Goal: Information Seeking & Learning: Check status

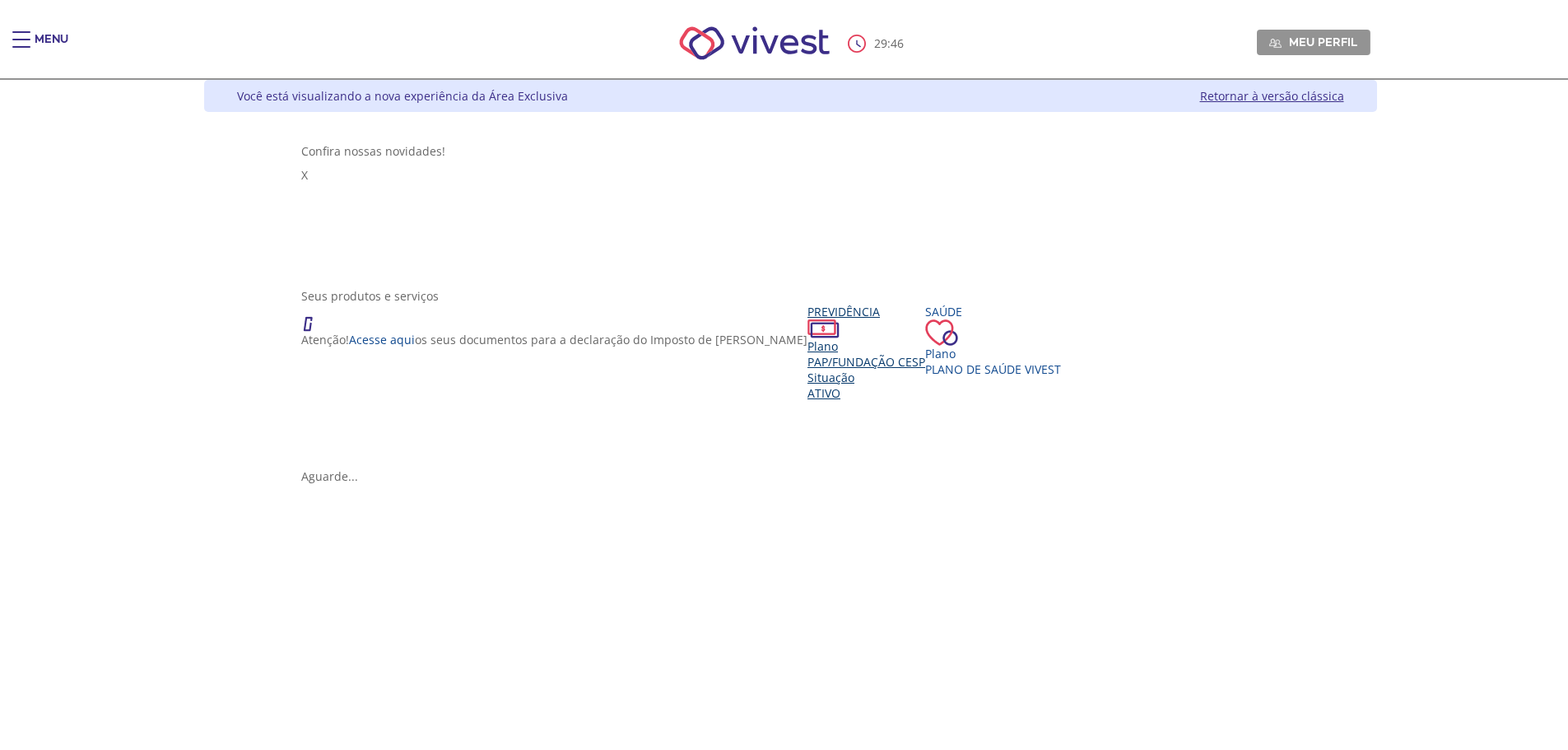
click at [808, 374] on div "Situação" at bounding box center [867, 378] width 118 height 16
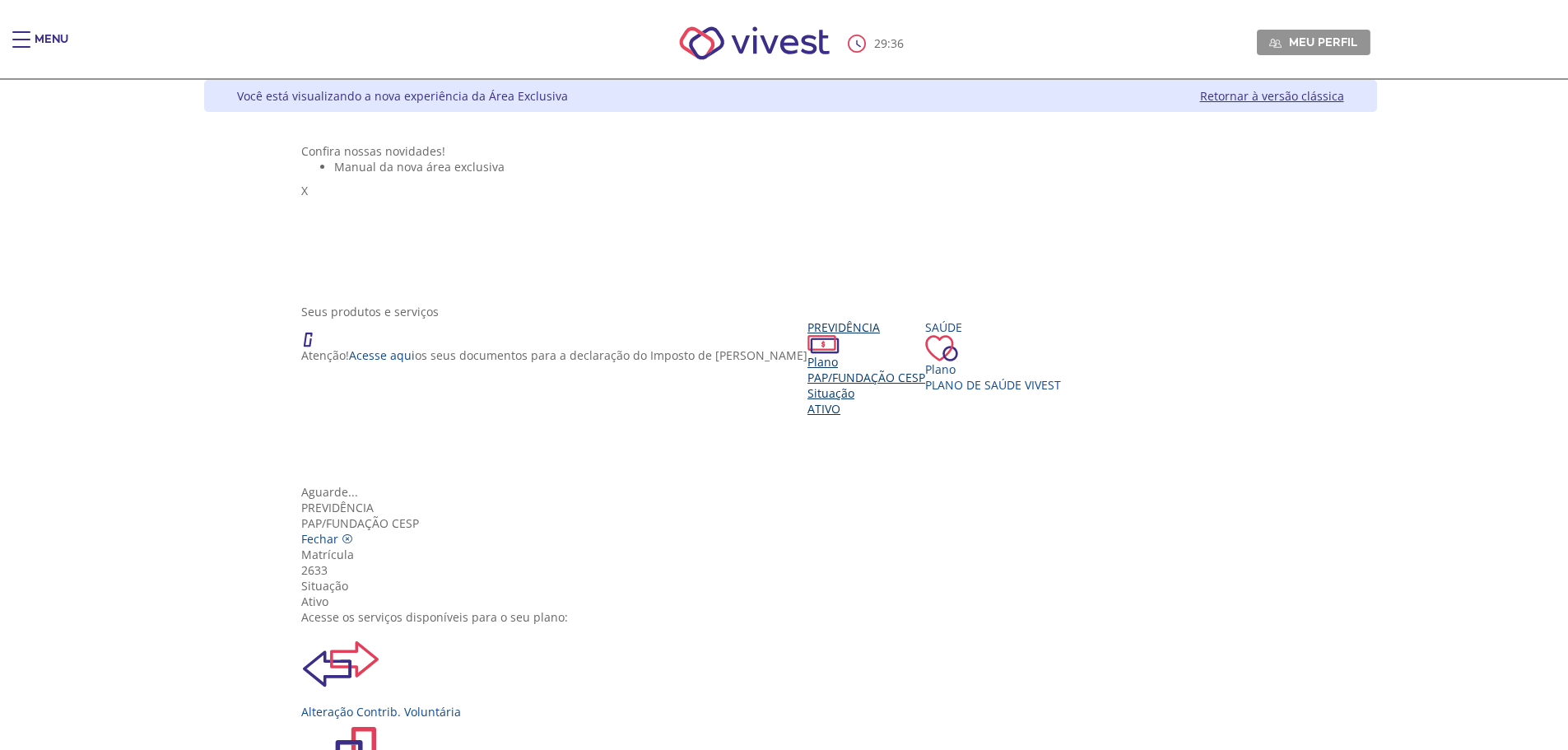
scroll to position [184, 0]
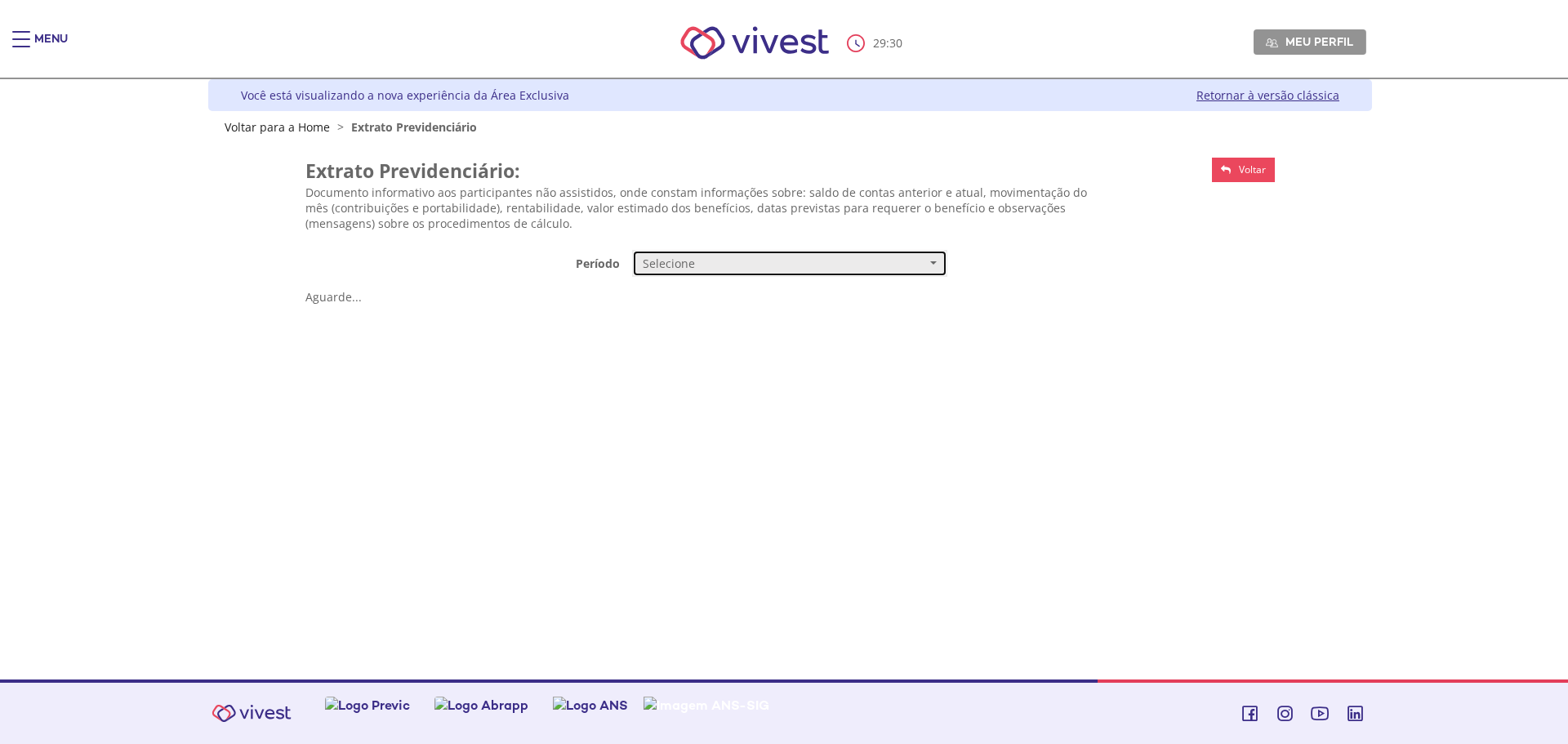
click at [691, 262] on span "Selecione" at bounding box center [784, 263] width 283 height 17
click at [670, 294] on span "Mensal" at bounding box center [662, 294] width 33 height 12
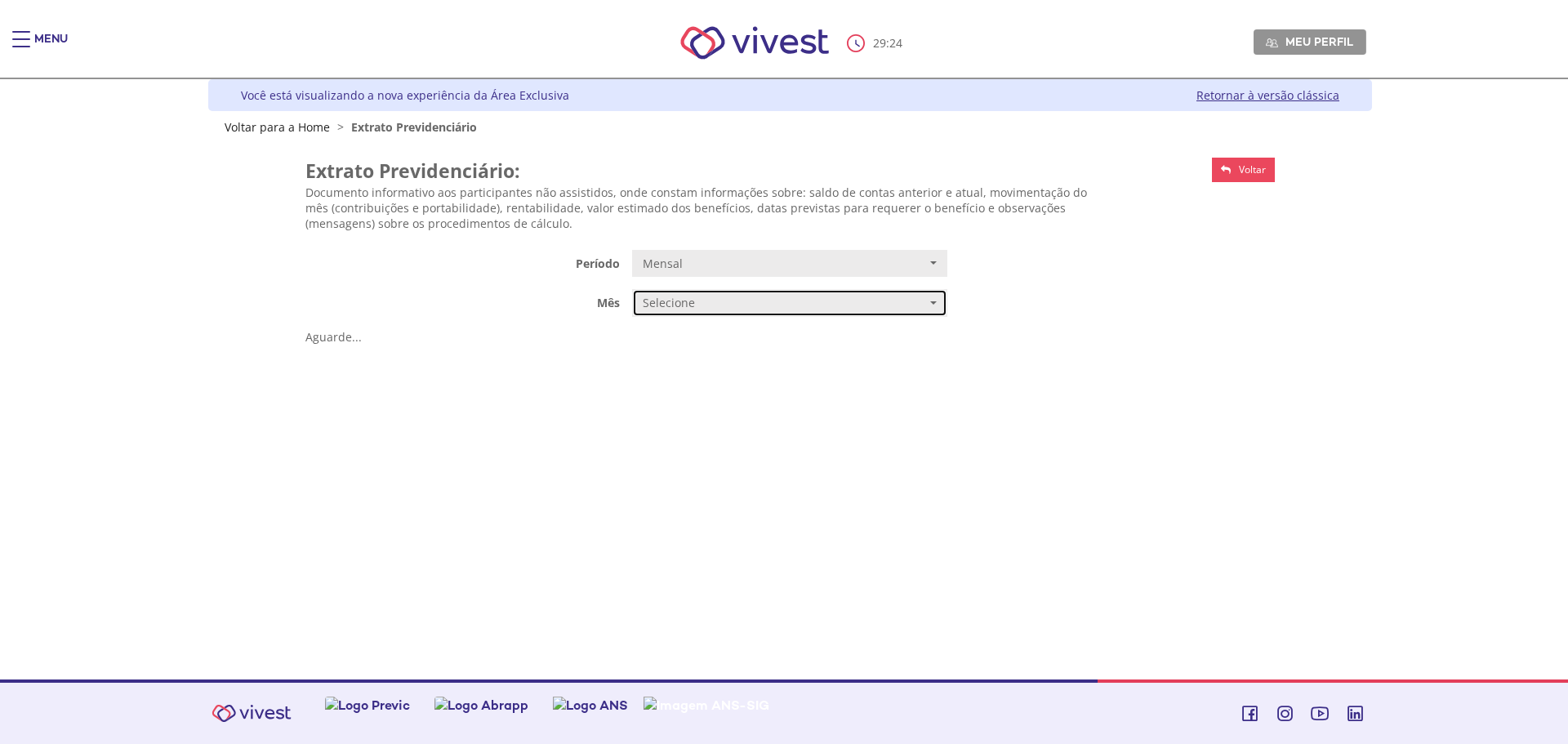
click at [760, 303] on span "Selecione" at bounding box center [784, 302] width 283 height 17
click at [698, 330] on span "AGOSTO/2025" at bounding box center [679, 335] width 66 height 12
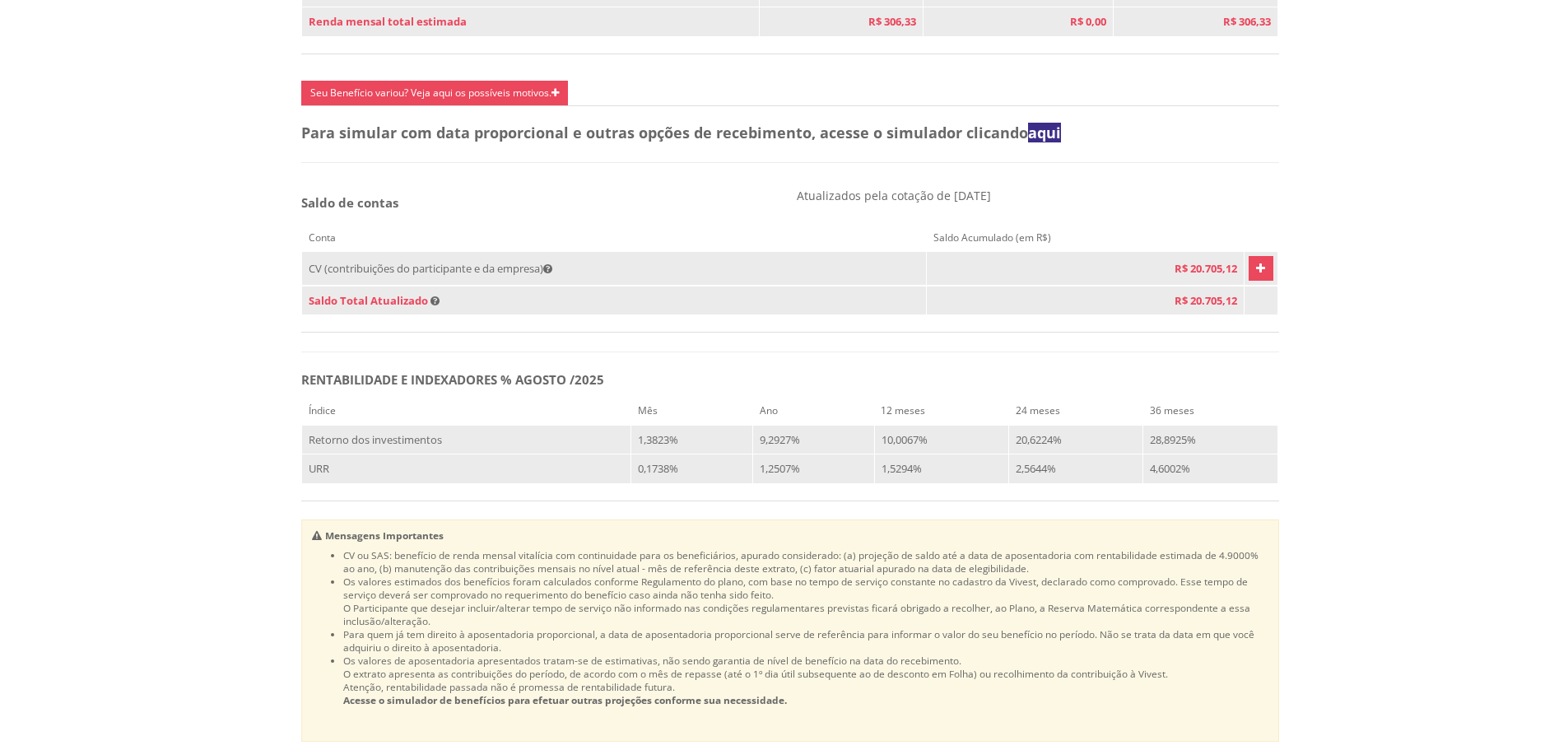
scroll to position [824, 0]
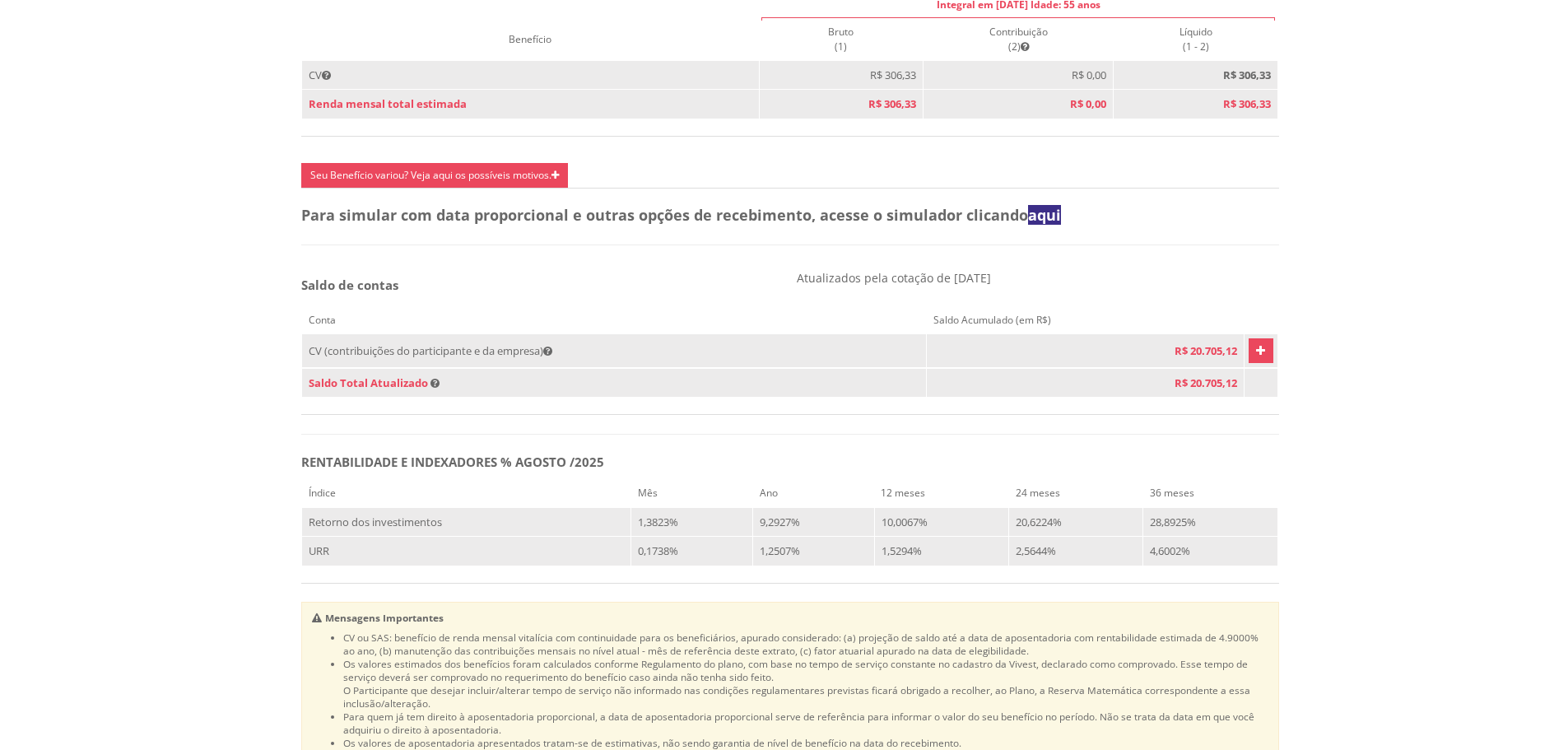
click at [1254, 363] on link "Vivest" at bounding box center [1261, 350] width 25 height 25
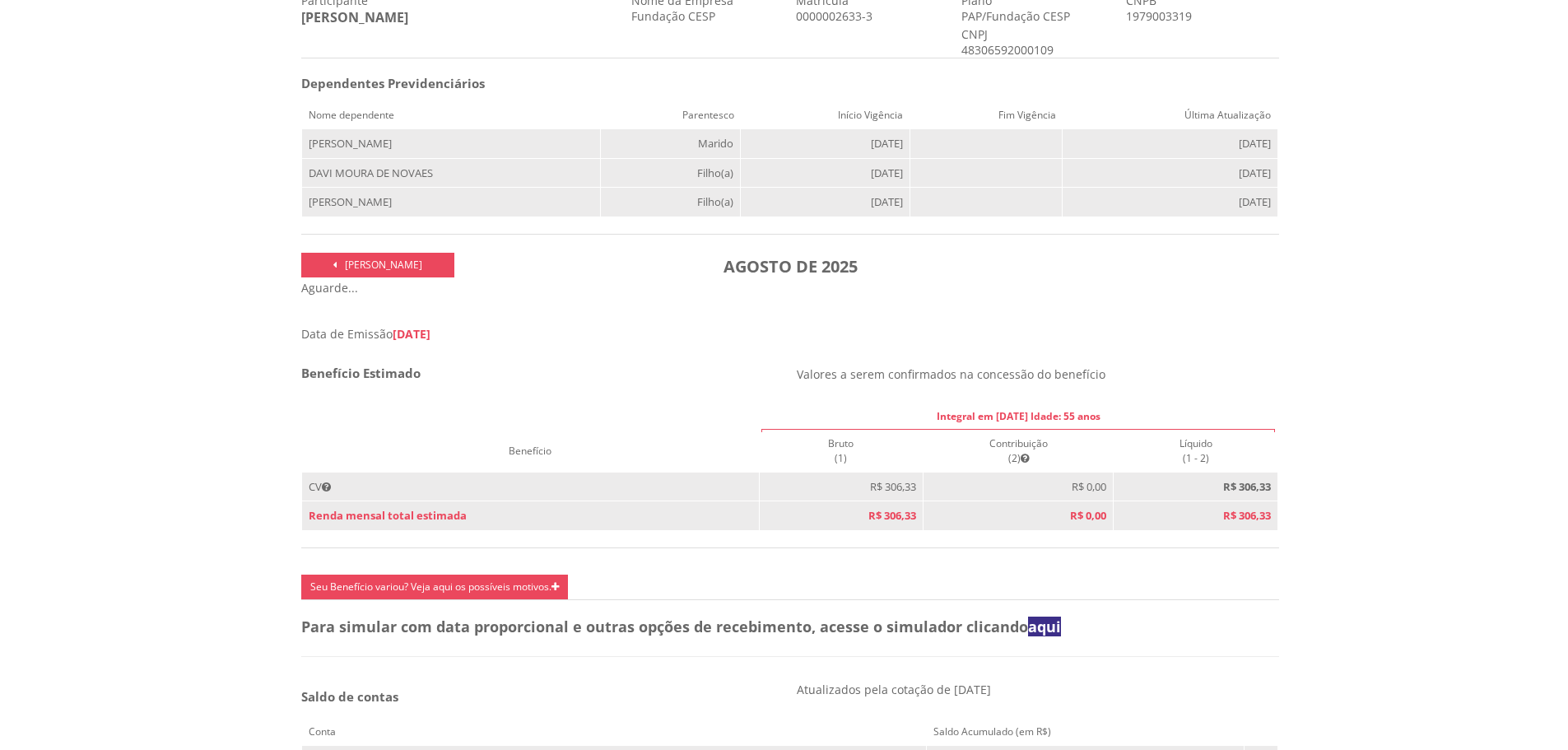
scroll to position [0, 0]
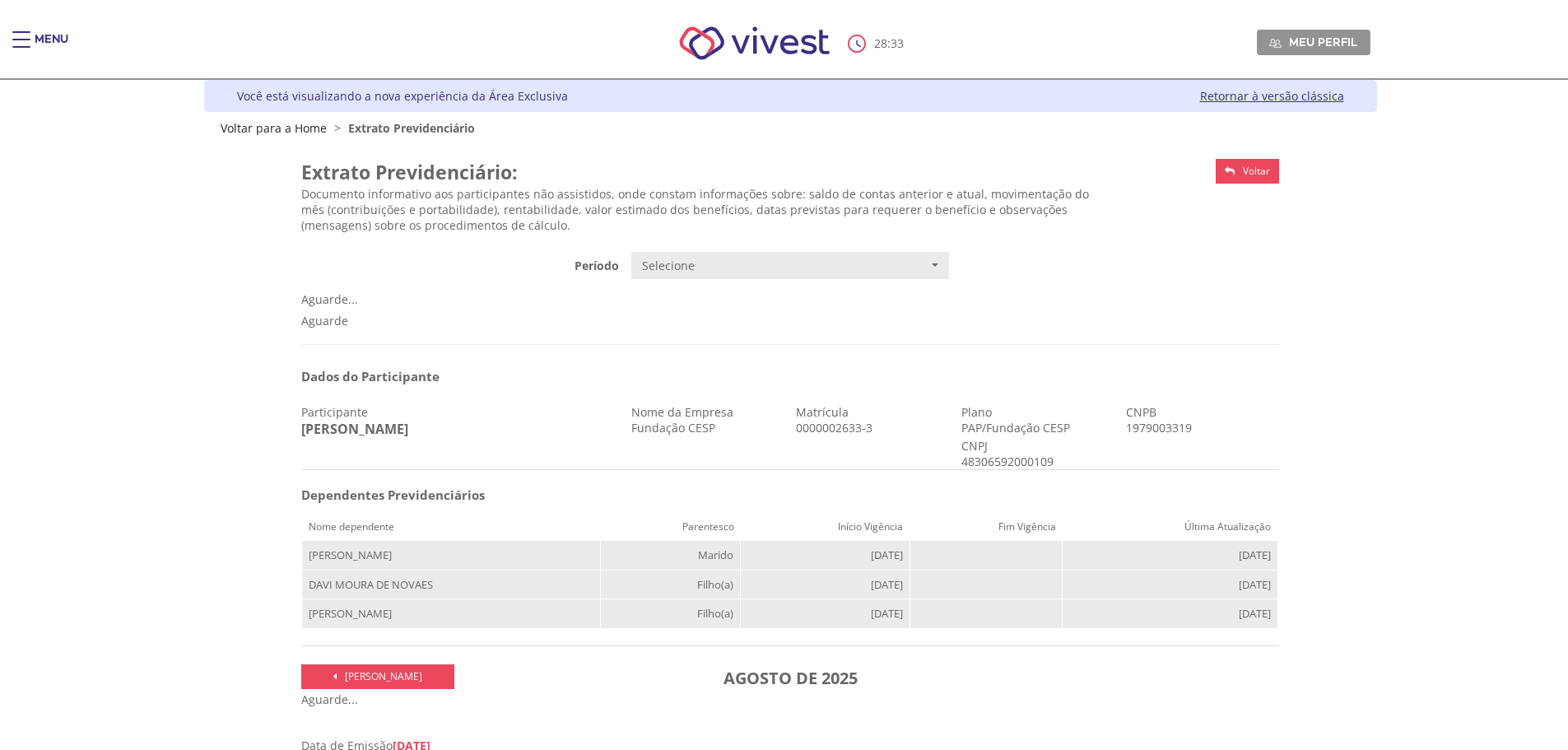
click at [1242, 173] on link "Voltar" at bounding box center [1248, 171] width 63 height 25
click at [32, 39] on div "Menu" at bounding box center [29, 48] width 33 height 33
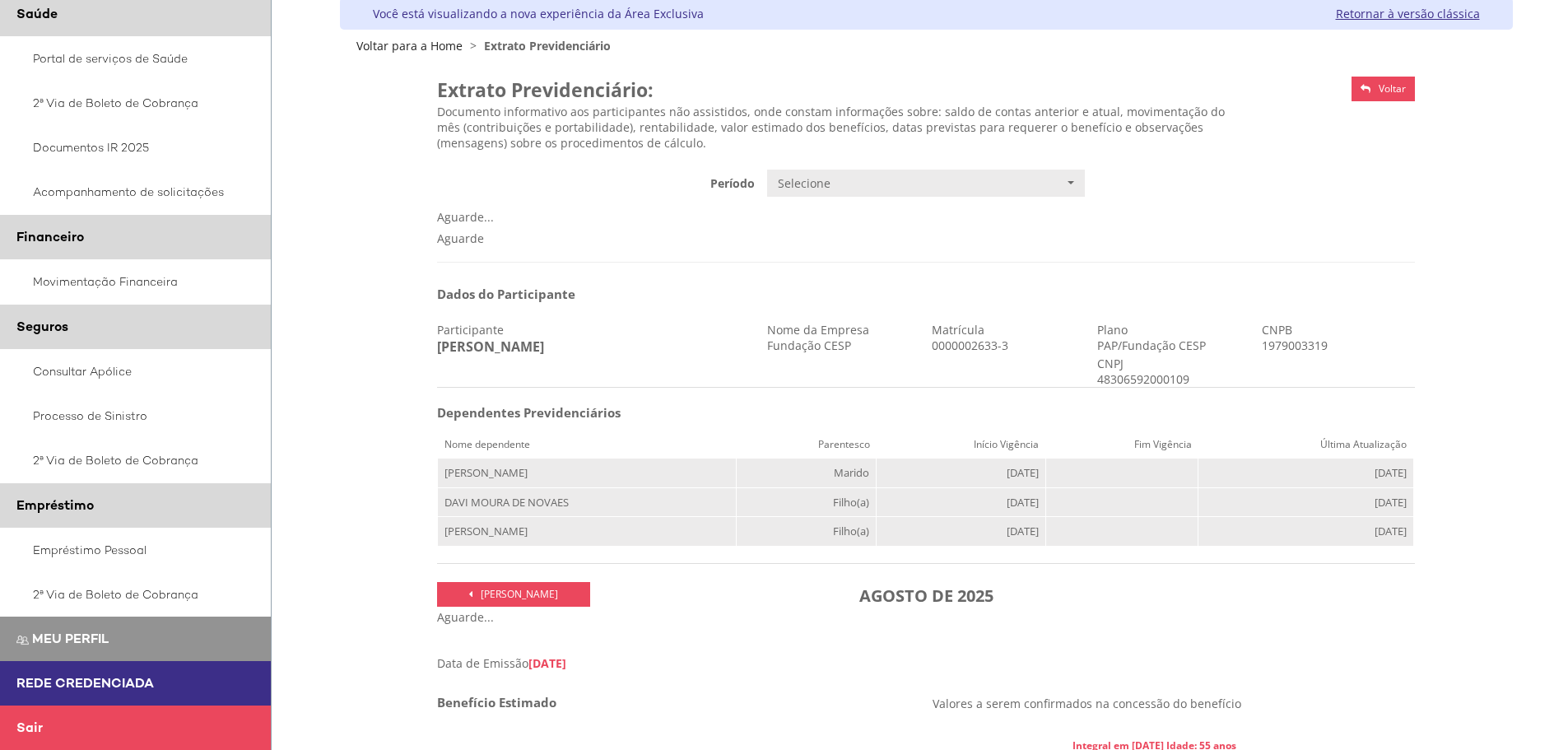
scroll to position [165, 0]
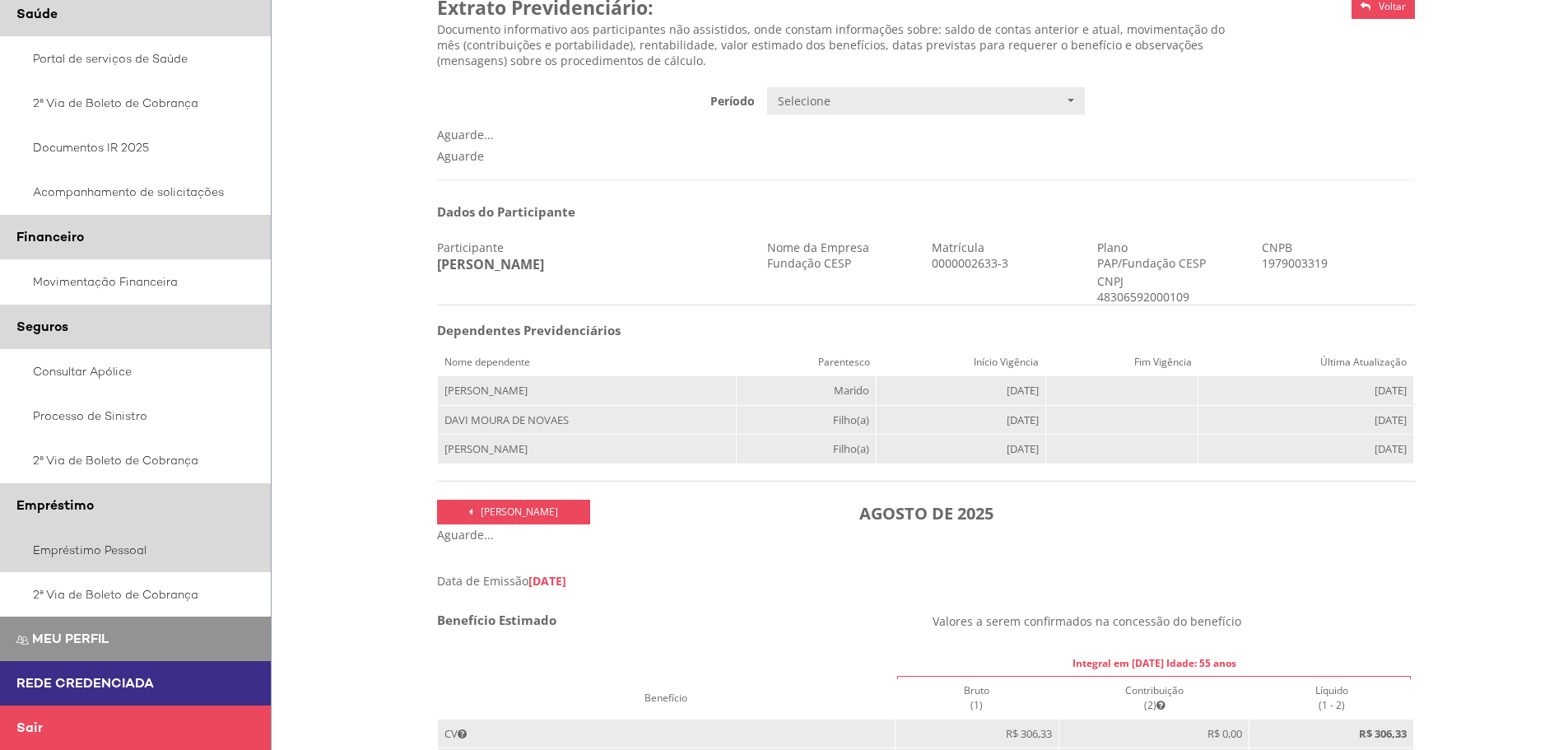
click at [85, 541] on link "Empréstimo Pessoal" at bounding box center [135, 550] width 271 height 45
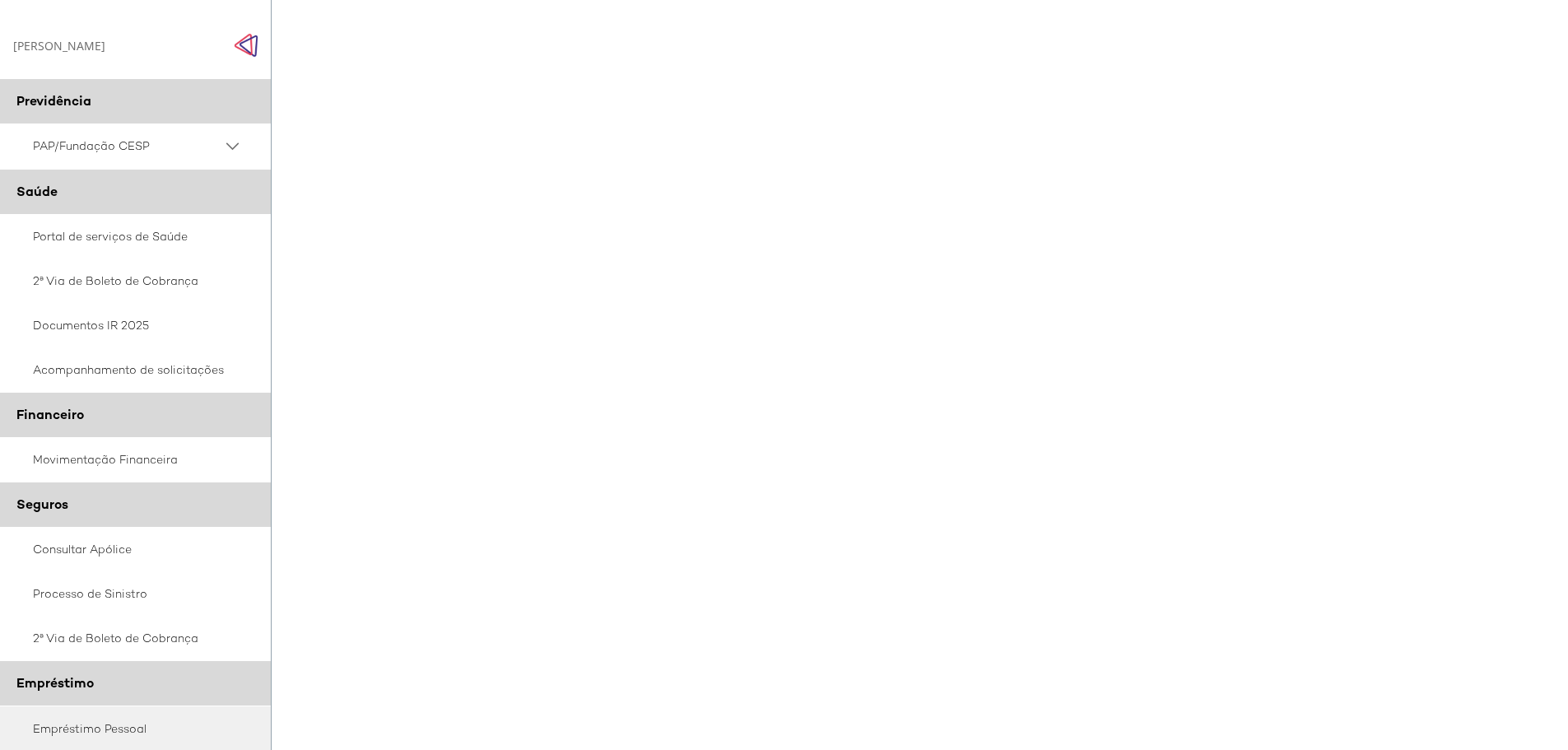
scroll to position [97, 0]
